Goal: Find specific page/section: Find specific page/section

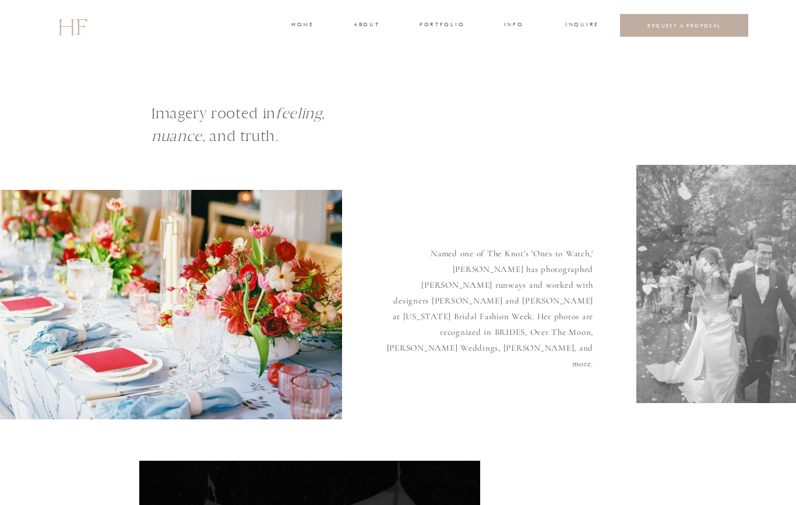
click at [505, 24] on h3 "INFO" at bounding box center [514, 25] width 22 height 10
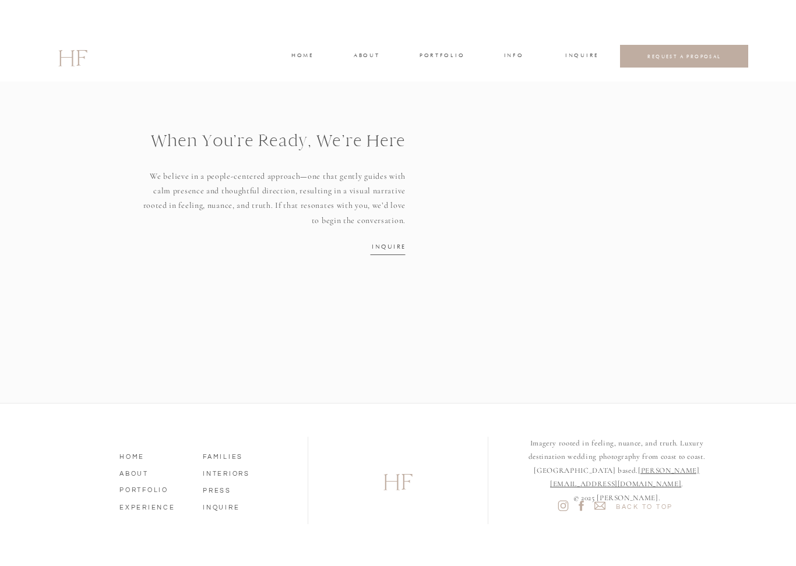
scroll to position [1472, 0]
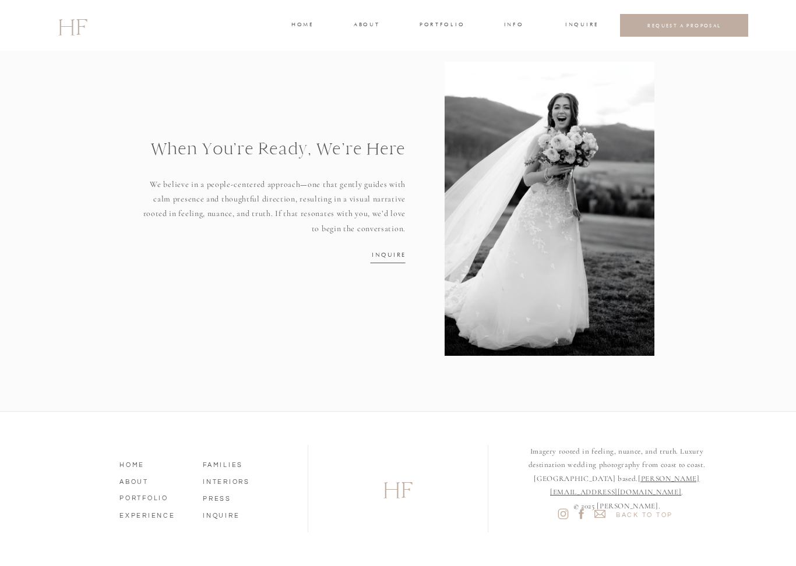
click at [235, 504] on nav "INQUIRE" at bounding box center [236, 514] width 66 height 10
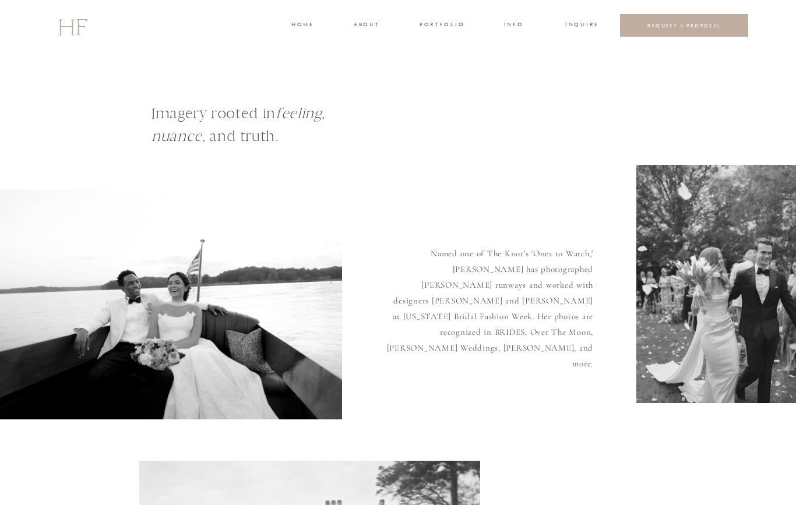
click at [353, 15] on div at bounding box center [398, 25] width 796 height 51
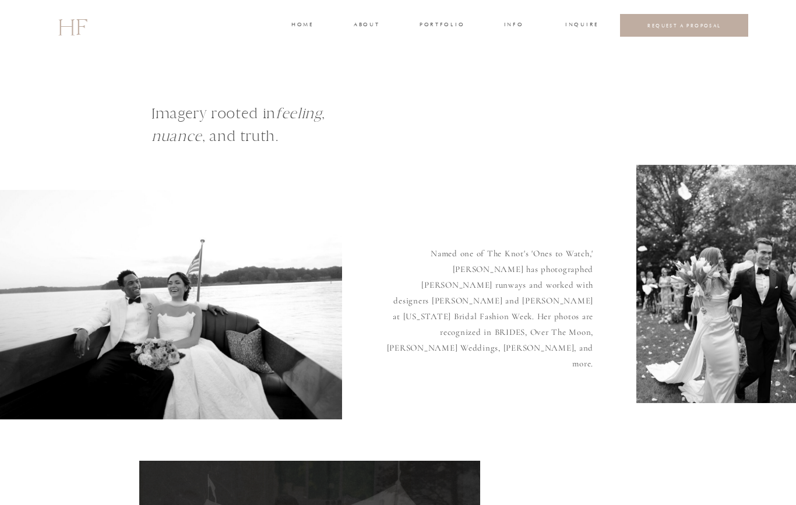
click at [377, 23] on h3 "about" at bounding box center [365, 25] width 24 height 10
